Goal: Task Accomplishment & Management: Use online tool/utility

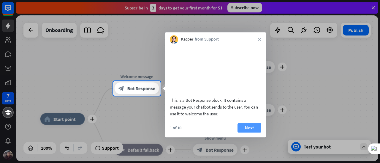
click at [244, 133] on button "Next" at bounding box center [249, 127] width 24 height 9
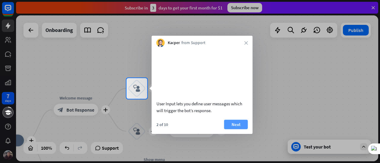
click at [240, 129] on button "Next" at bounding box center [236, 124] width 24 height 9
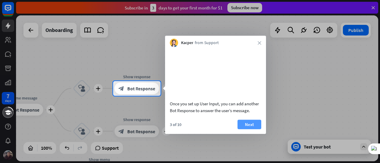
click at [247, 129] on button "Next" at bounding box center [249, 124] width 24 height 9
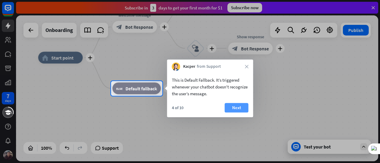
click at [239, 104] on button "Next" at bounding box center [237, 107] width 24 height 9
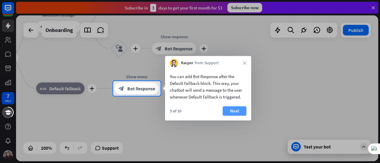
click at [240, 112] on button "Next" at bounding box center [234, 110] width 24 height 9
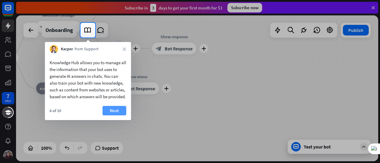
click at [123, 116] on button "Next" at bounding box center [114, 110] width 24 height 9
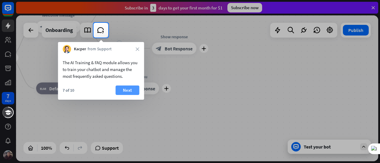
click at [126, 88] on button "Next" at bounding box center [127, 90] width 24 height 9
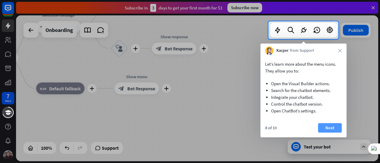
click at [326, 127] on button "Next" at bounding box center [330, 127] width 24 height 9
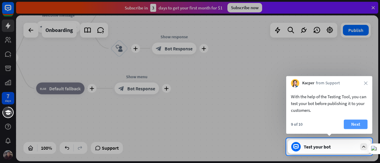
click at [349, 124] on button "Next" at bounding box center [355, 124] width 24 height 9
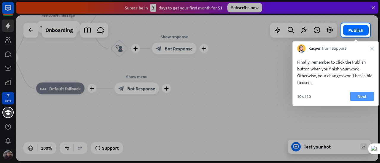
click at [361, 96] on button "Next" at bounding box center [362, 96] width 24 height 9
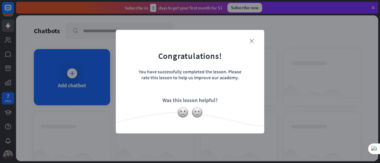
click at [252, 41] on icon "close" at bounding box center [251, 41] width 4 height 4
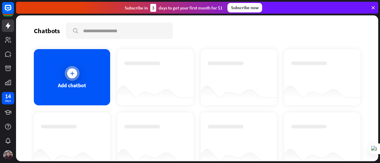
click at [85, 68] on div "Add chatbot" at bounding box center [72, 77] width 76 height 56
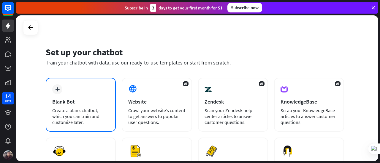
click at [77, 96] on div "plus Blank Bot Create a blank chatbot, which you can train and customize later." at bounding box center [81, 105] width 70 height 54
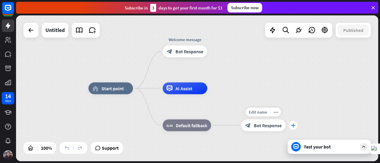
click at [292, 125] on icon "plus" at bounding box center [293, 126] width 4 height 4
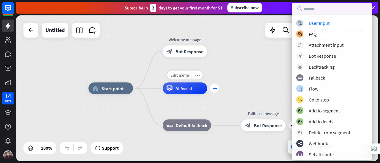
click at [216, 90] on icon "plus" at bounding box center [214, 89] width 4 height 4
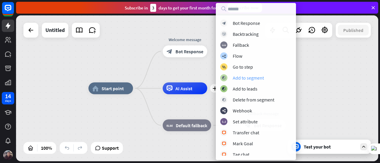
click at [248, 80] on div "Add to segment" at bounding box center [248, 78] width 31 height 6
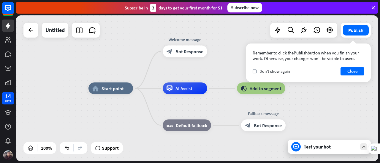
click at [375, 9] on div "Subscribe [DATE] to get your first month for $1 Subscribe now" at bounding box center [197, 8] width 362 height 12
click at [373, 7] on icon at bounding box center [372, 7] width 5 height 5
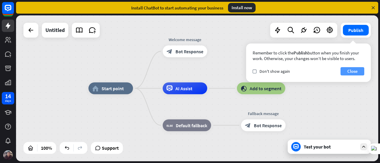
click at [351, 70] on button "Close" at bounding box center [352, 71] width 24 height 8
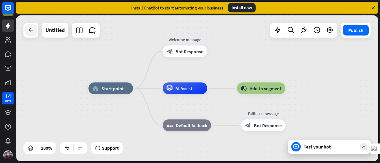
click at [31, 30] on icon at bounding box center [30, 30] width 7 height 7
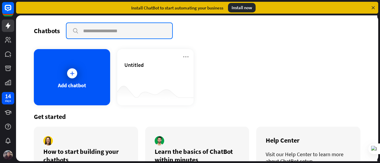
click at [106, 30] on input "text" at bounding box center [119, 30] width 106 height 15
type input "*****"
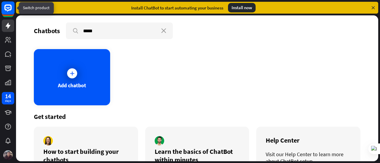
click at [6, 8] on rect at bounding box center [7, 7] width 13 height 13
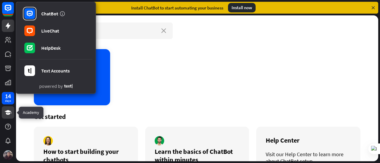
click at [7, 108] on link at bounding box center [8, 112] width 12 height 12
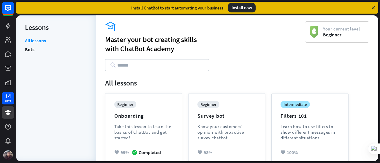
click at [144, 66] on input "text" at bounding box center [157, 65] width 104 height 12
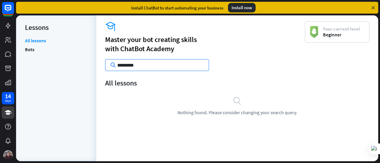
type input "*********"
click at [111, 66] on icon at bounding box center [113, 65] width 6 height 6
click at [114, 64] on icon at bounding box center [113, 65] width 6 height 6
click at [123, 64] on input "*********" at bounding box center [157, 65] width 104 height 12
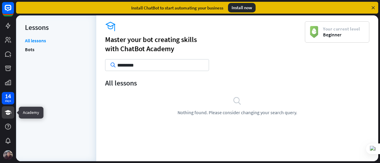
click at [8, 114] on icon at bounding box center [8, 112] width 7 height 5
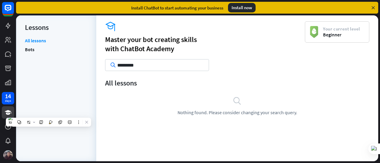
click at [374, 9] on icon at bounding box center [372, 7] width 5 height 5
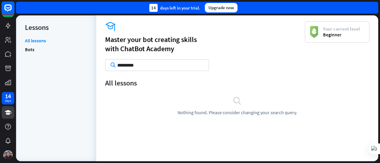
click at [10, 7] on rect at bounding box center [7, 7] width 13 height 13
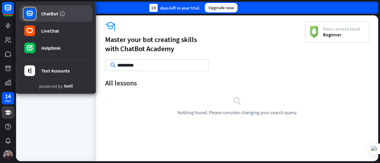
click at [49, 11] on div "ChatBot" at bounding box center [49, 14] width 17 height 6
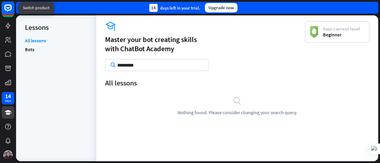
click at [6, 10] on icon at bounding box center [7, 7] width 7 height 7
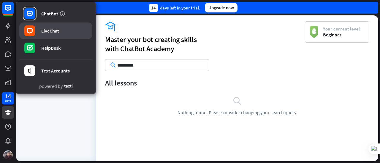
click at [39, 31] on link "LiveChat" at bounding box center [55, 31] width 73 height 17
